Goal: Task Accomplishment & Management: Complete application form

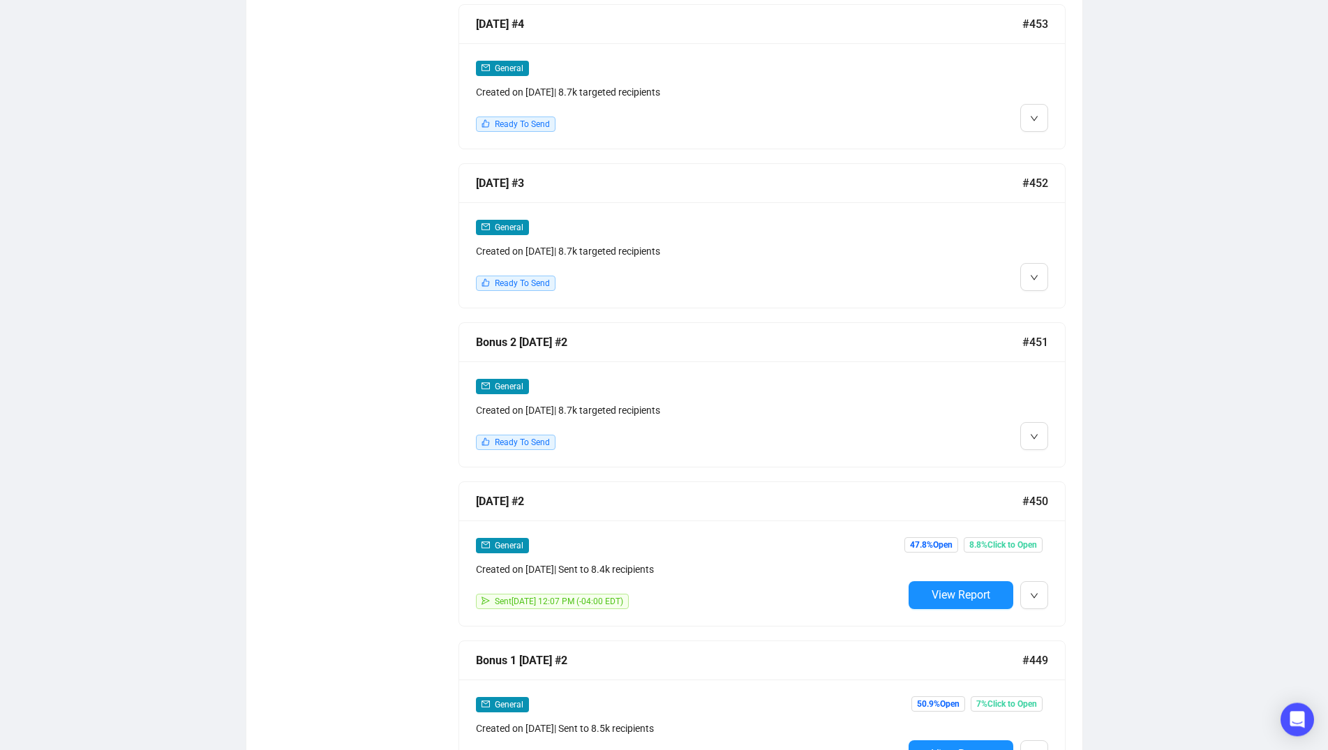
scroll to position [1186, 0]
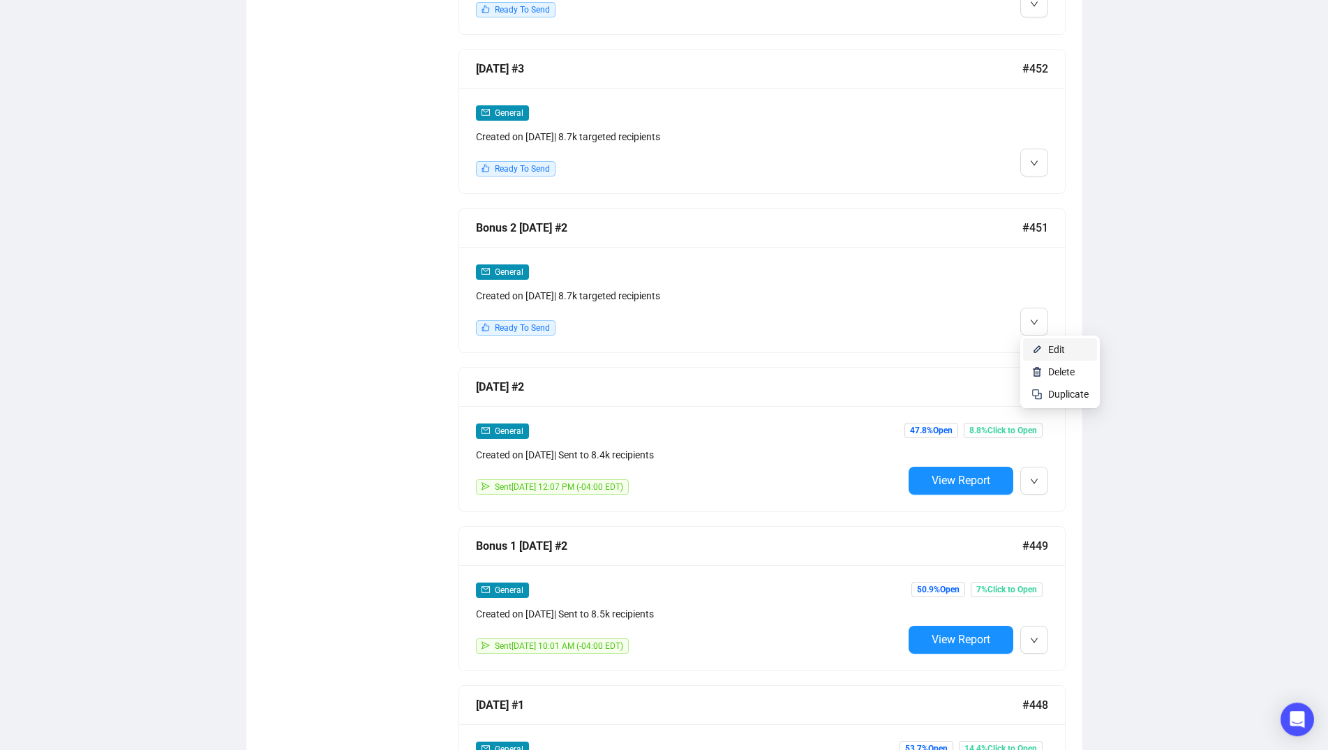
click at [1045, 352] on li "Edit" at bounding box center [1060, 349] width 74 height 22
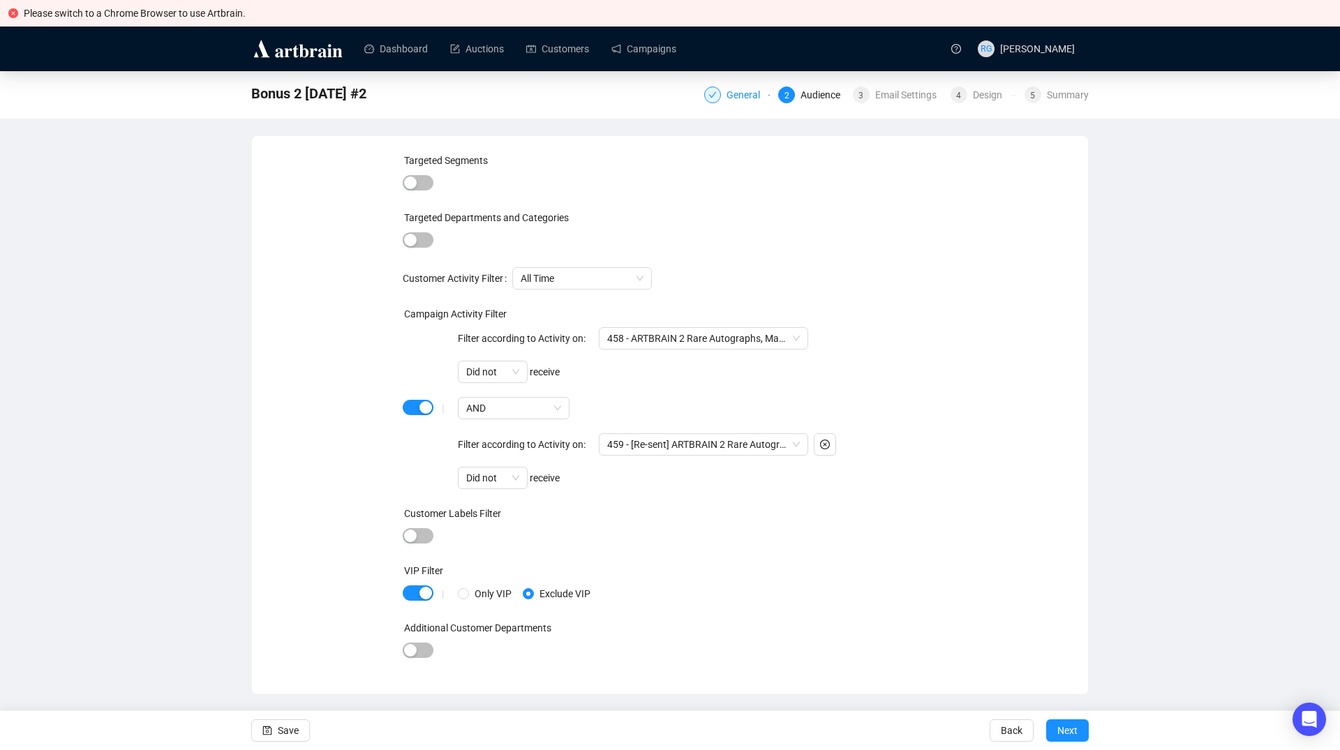
click at [731, 91] on div "General" at bounding box center [747, 95] width 42 height 17
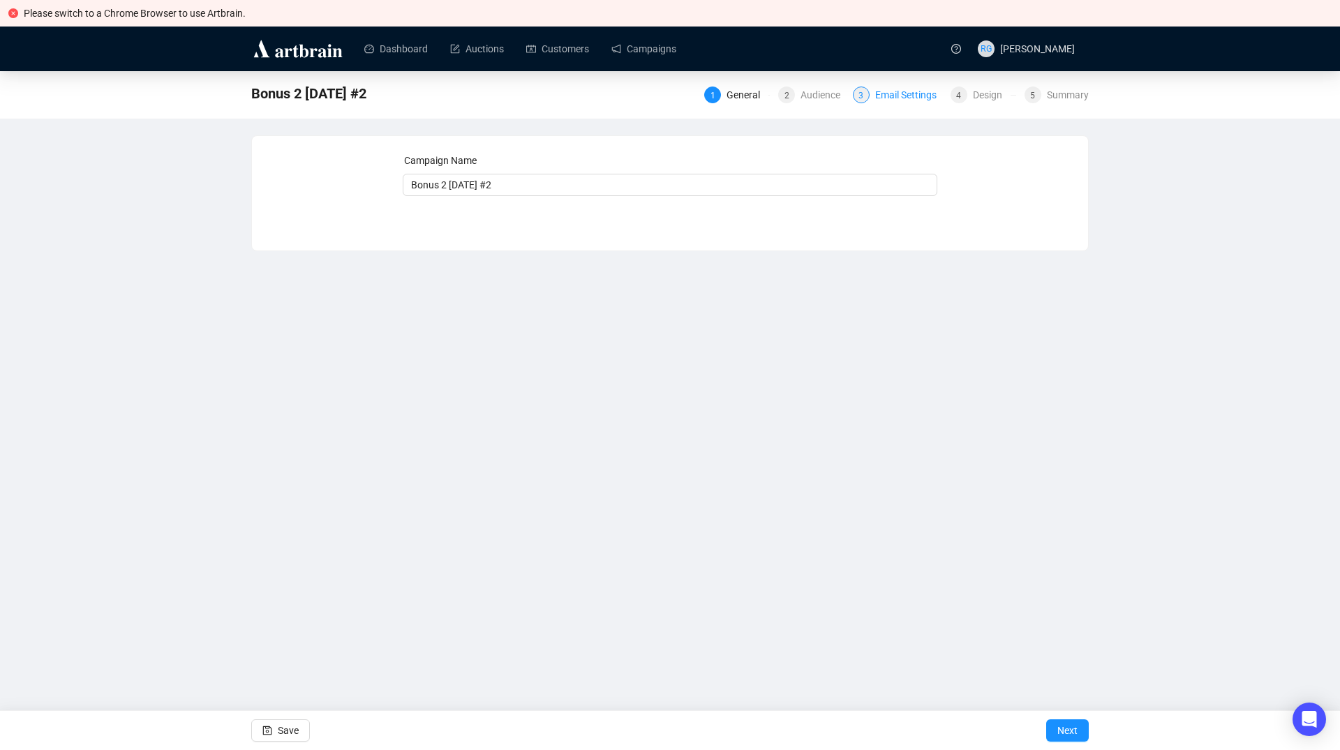
click at [882, 93] on div "Email Settings" at bounding box center [910, 95] width 70 height 17
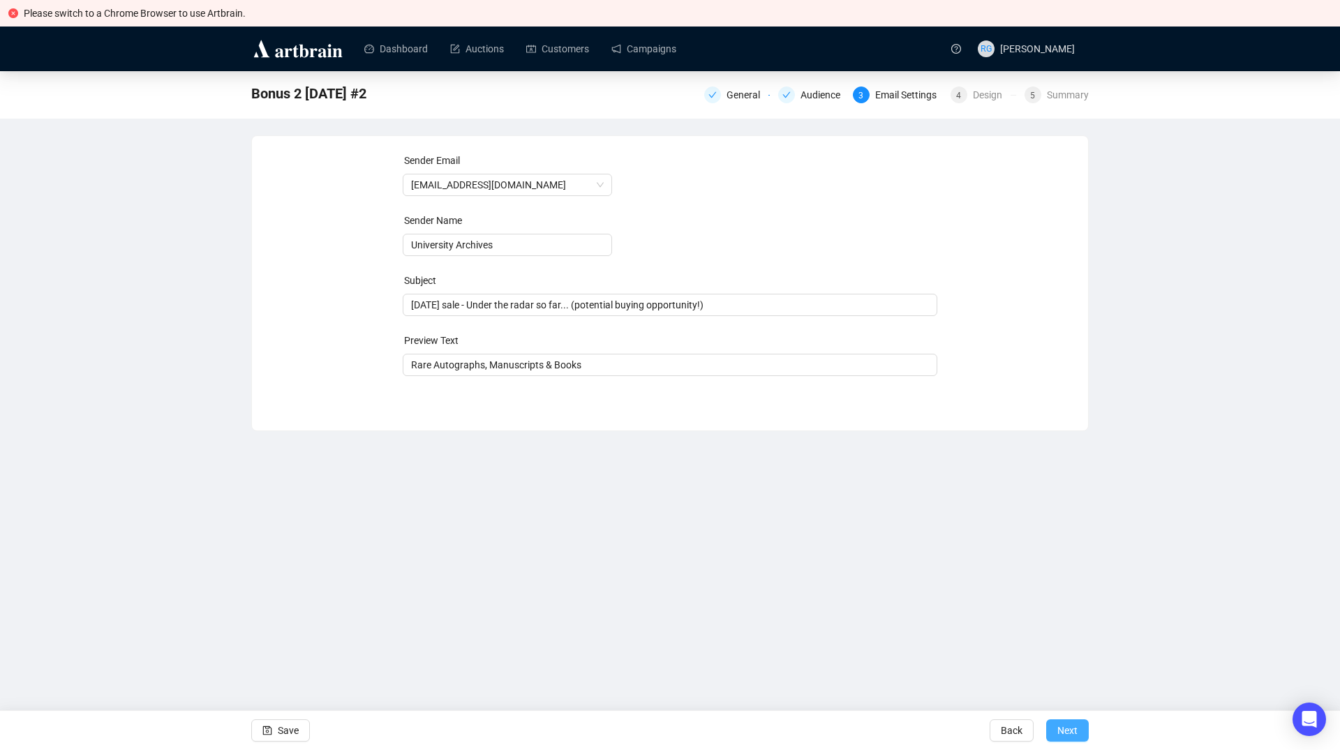
click at [1068, 732] on span "Next" at bounding box center [1067, 730] width 20 height 39
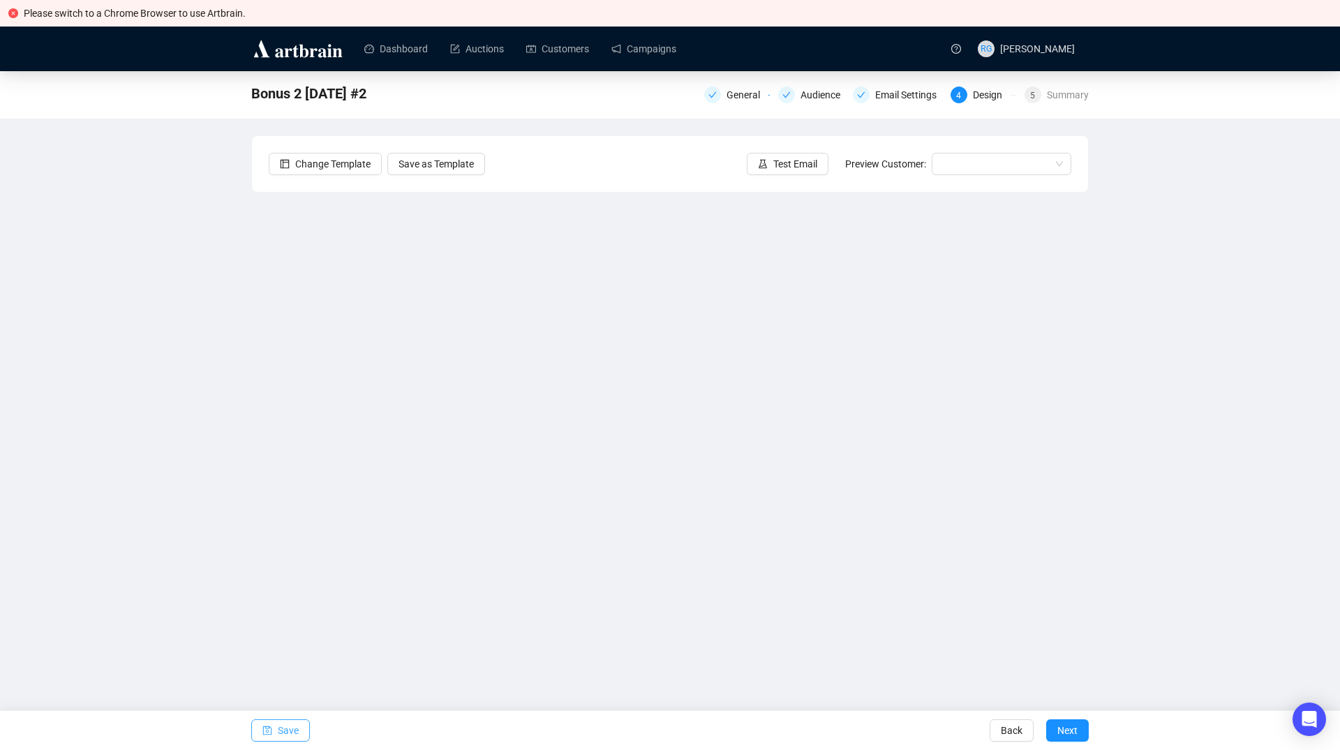
click at [276, 727] on button "Save" at bounding box center [280, 730] width 59 height 22
click at [263, 730] on icon "save" at bounding box center [267, 730] width 9 height 9
click at [287, 723] on span "Save" at bounding box center [288, 730] width 21 height 39
click at [276, 729] on button "Save" at bounding box center [280, 730] width 59 height 22
click at [293, 729] on span "Save" at bounding box center [288, 730] width 21 height 39
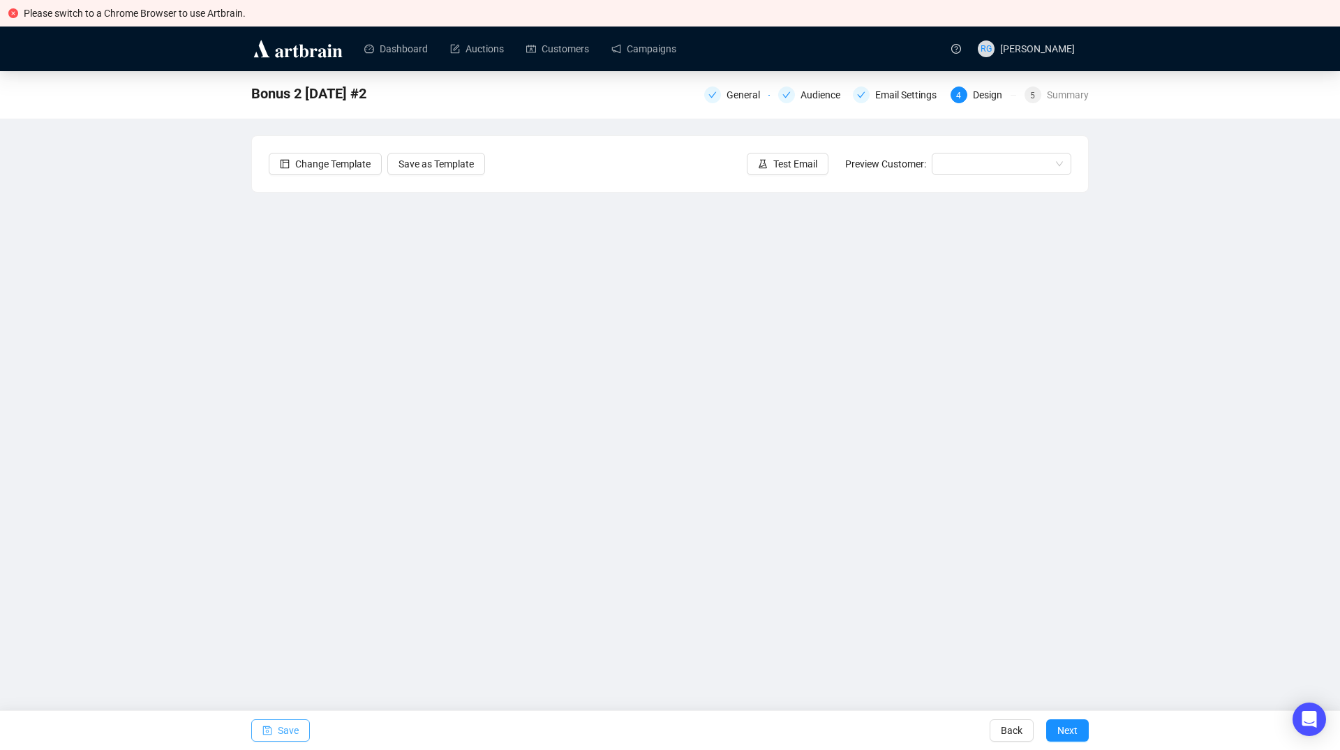
click at [267, 731] on icon "save" at bounding box center [267, 731] width 10 height 10
click at [264, 732] on icon "save" at bounding box center [267, 731] width 10 height 10
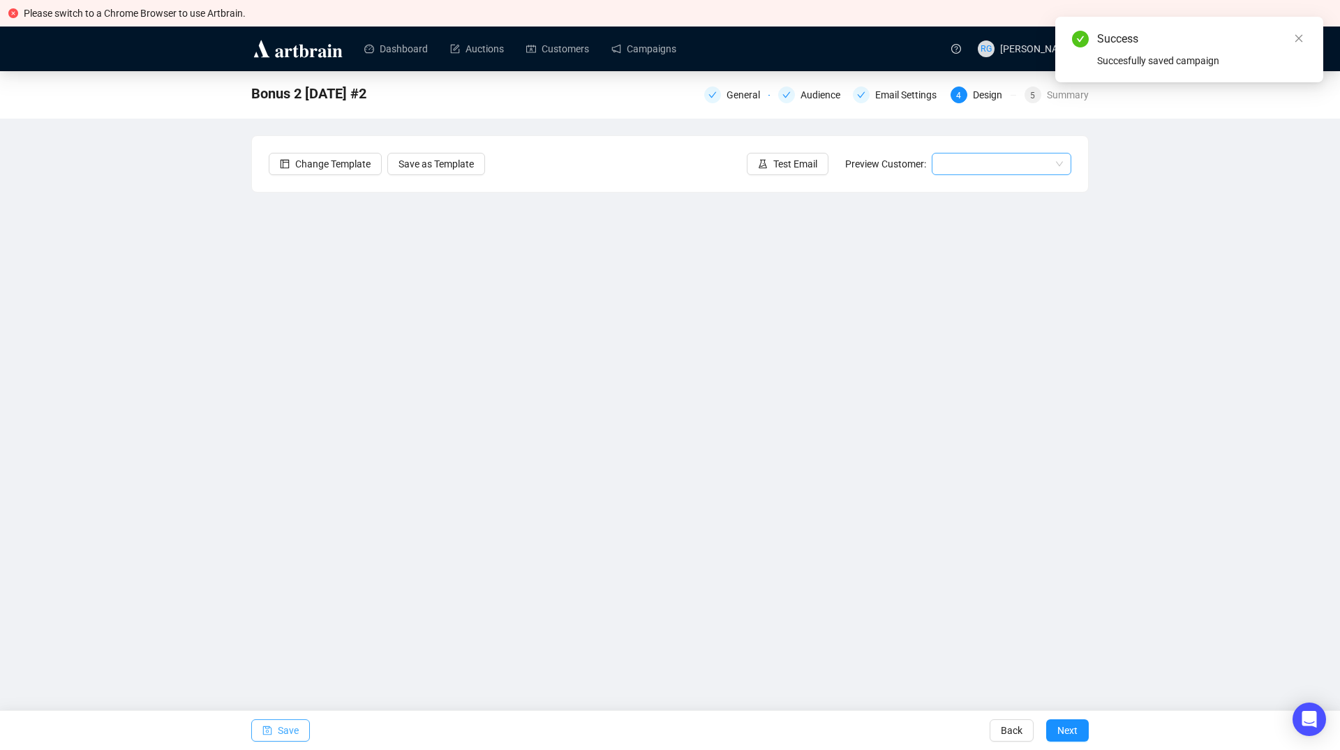
click at [941, 163] on input "search" at bounding box center [995, 163] width 110 height 21
click at [956, 189] on div "[PERSON_NAME] | Example" at bounding box center [1001, 191] width 117 height 15
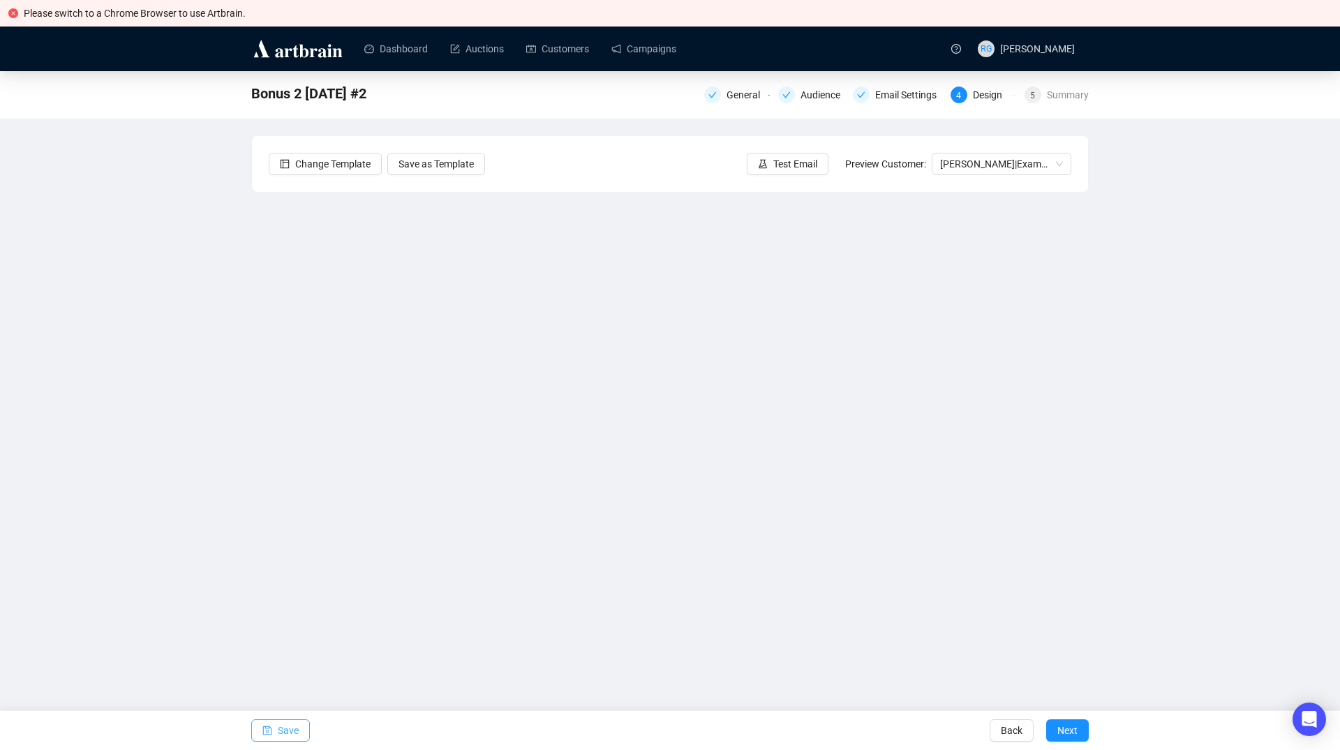
click at [280, 732] on span "Save" at bounding box center [288, 730] width 21 height 39
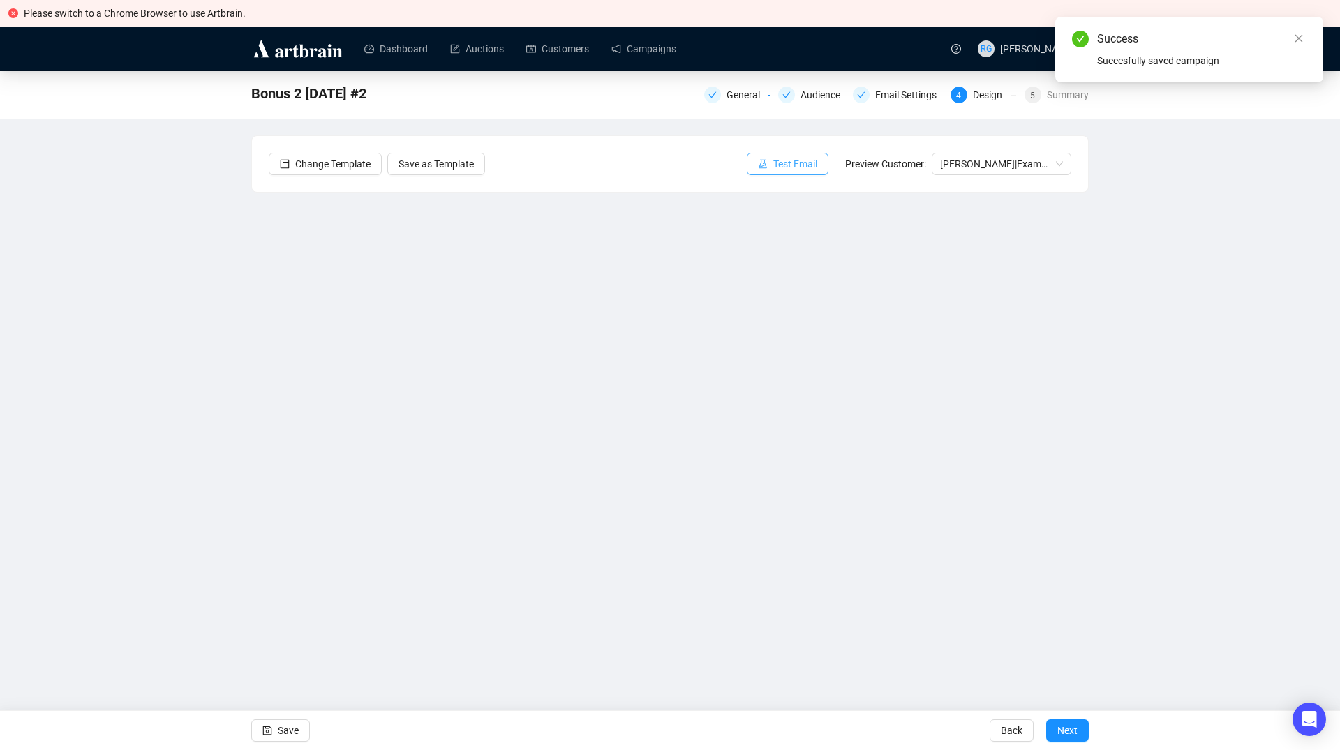
click at [777, 164] on span "Test Email" at bounding box center [795, 163] width 44 height 15
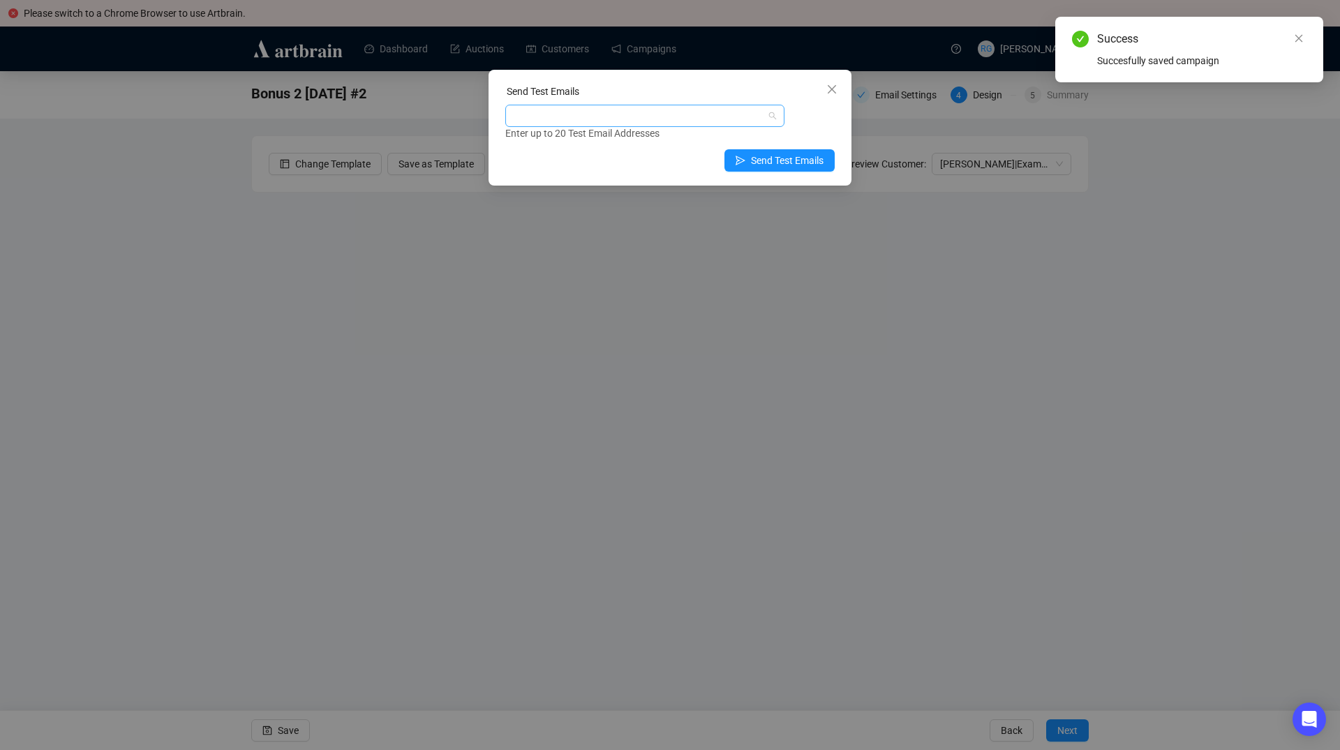
click at [566, 121] on div at bounding box center [637, 116] width 259 height 20
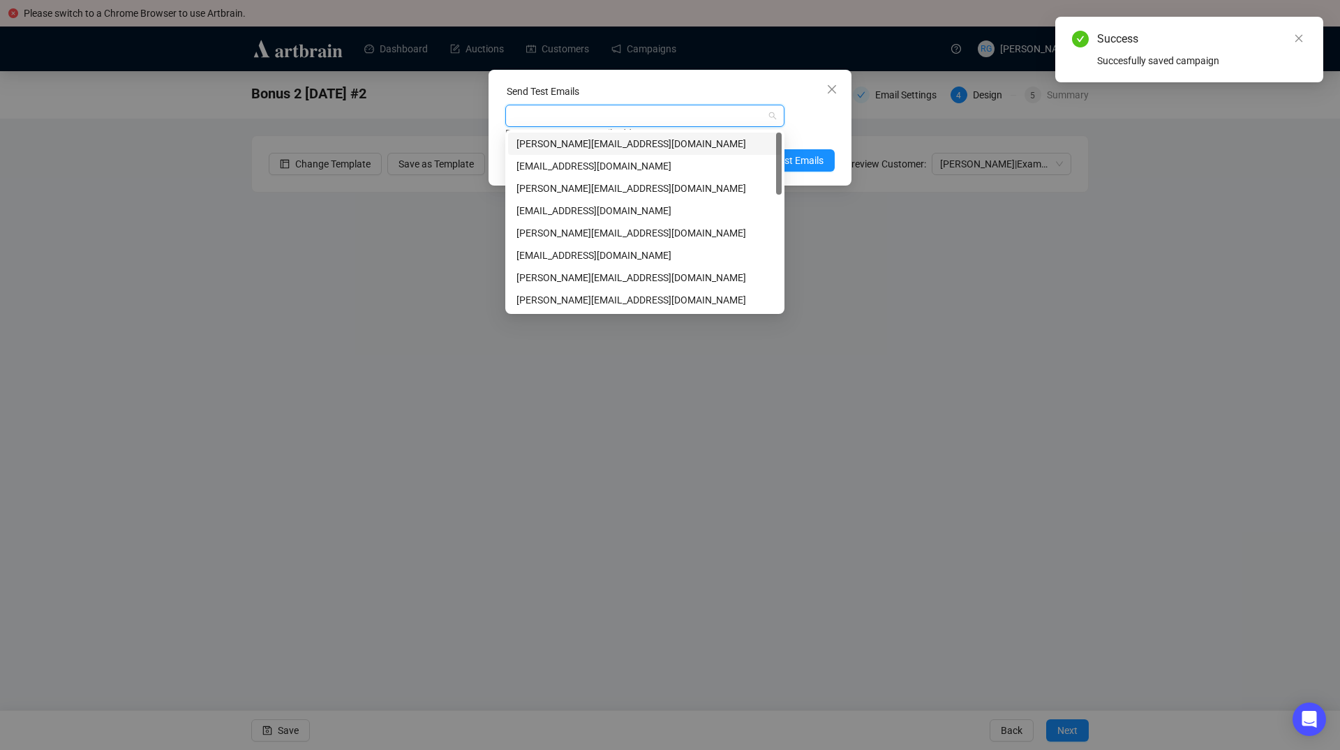
click at [560, 142] on div "[PERSON_NAME][EMAIL_ADDRESS][DOMAIN_NAME]" at bounding box center [644, 143] width 257 height 15
click at [556, 277] on div "[PERSON_NAME][EMAIL_ADDRESS][DOMAIN_NAME]" at bounding box center [644, 277] width 257 height 15
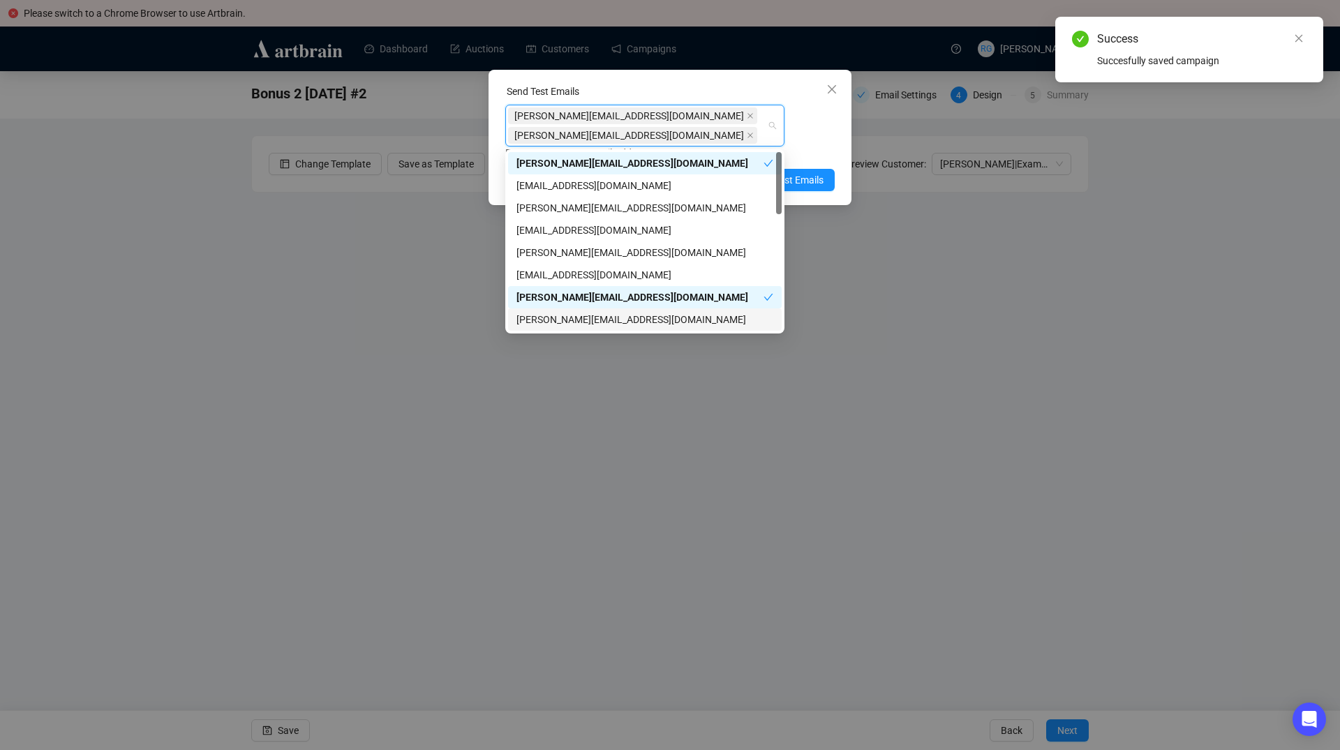
click at [564, 314] on div "[PERSON_NAME][EMAIL_ADDRESS][DOMAIN_NAME]" at bounding box center [644, 319] width 257 height 15
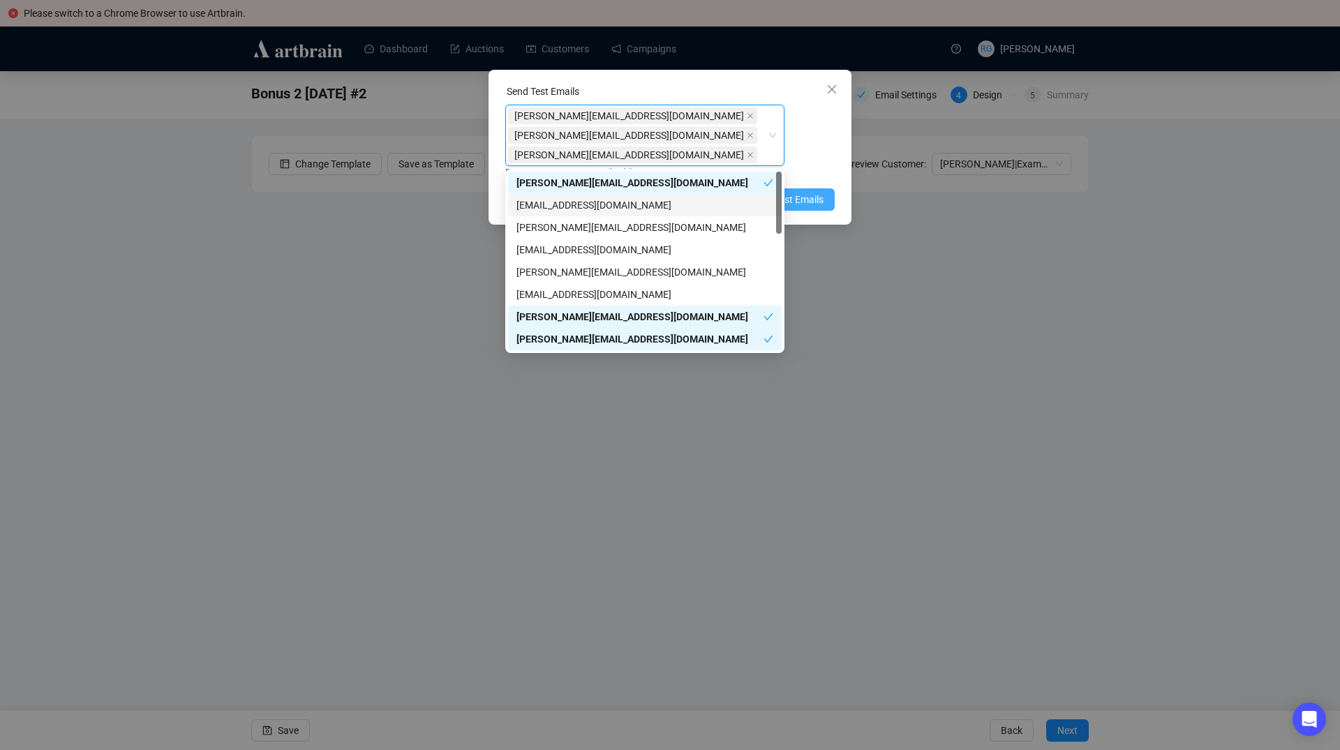
click at [811, 202] on span "Send Test Emails" at bounding box center [787, 199] width 73 height 15
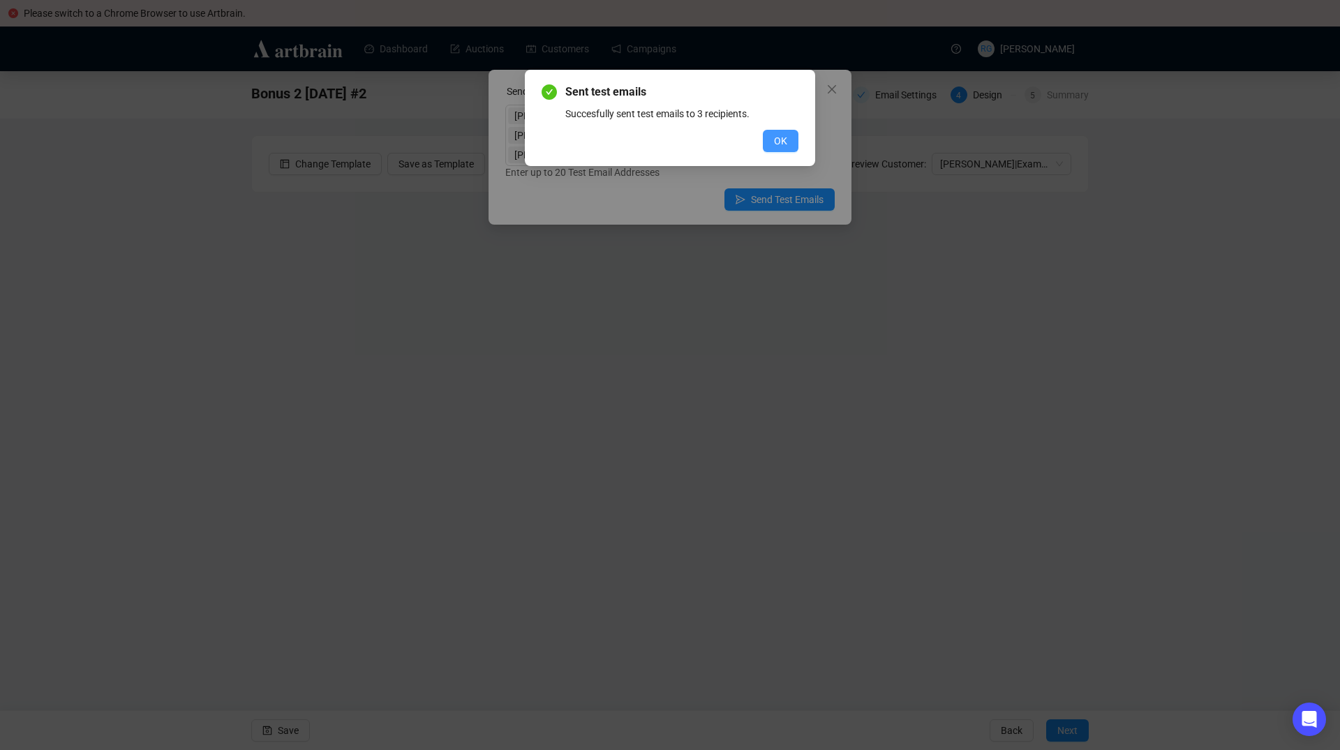
click at [770, 142] on button "OK" at bounding box center [781, 141] width 36 height 22
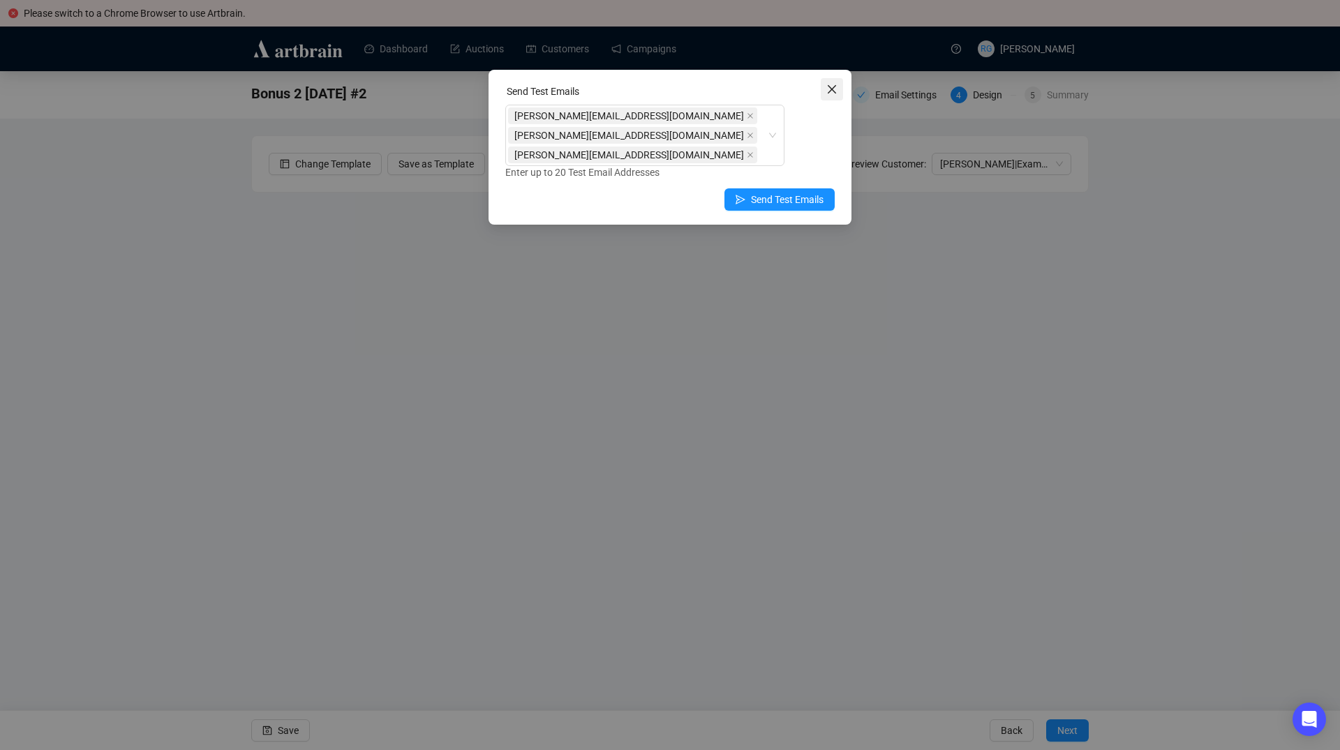
click at [831, 84] on icon "close" at bounding box center [831, 89] width 11 height 11
